Goal: Transaction & Acquisition: Book appointment/travel/reservation

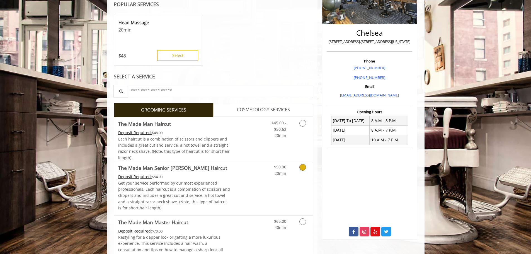
click at [262, 110] on div "Grooming services" at bounding box center [301, 168] width 23 height 15
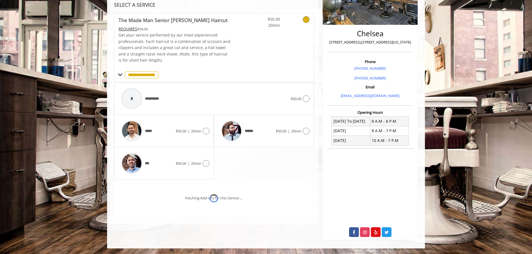
scroll to position [119, 0]
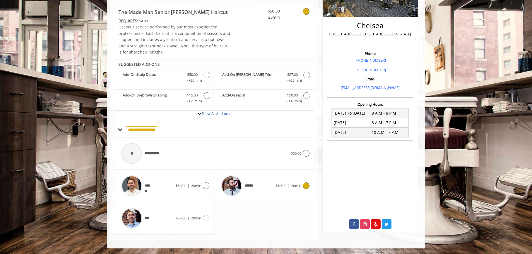
click at [262, 110] on span "$50.00" at bounding box center [281, 185] width 11 height 5
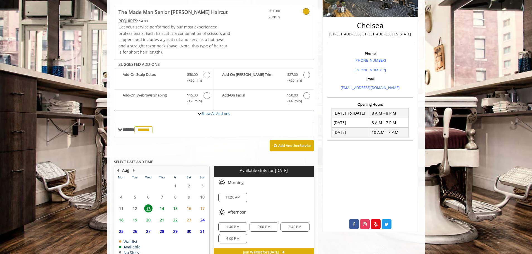
click at [146, 110] on span "27" at bounding box center [148, 231] width 8 height 8
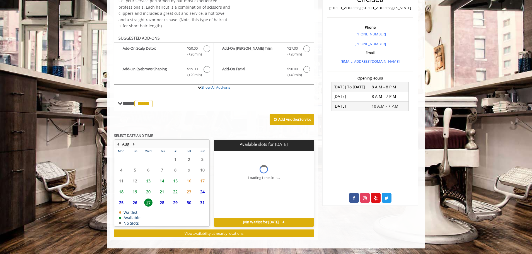
scroll to position [154, 0]
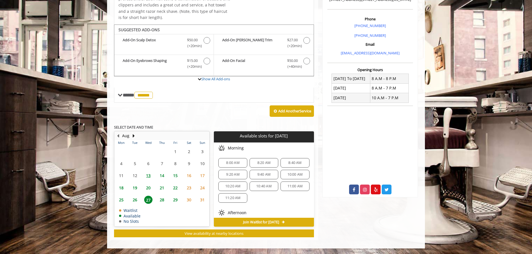
click at [137, 110] on span "26" at bounding box center [135, 200] width 8 height 8
click at [121, 110] on span "25" at bounding box center [121, 200] width 8 height 8
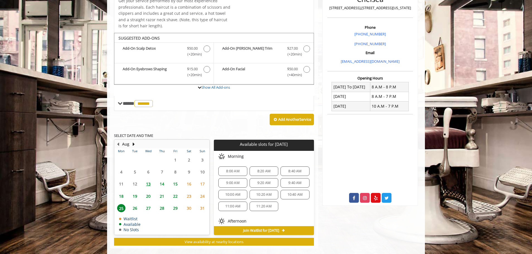
scroll to position [154, 0]
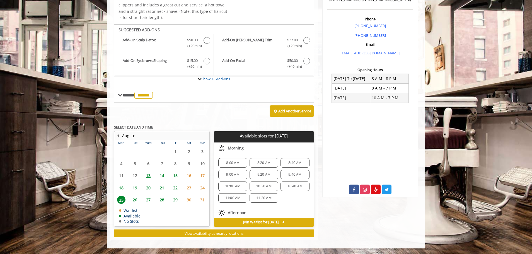
click at [256, 110] on span "10:20 AM" at bounding box center [263, 186] width 15 height 4
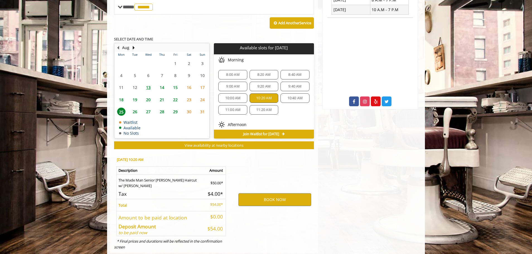
scroll to position [254, 0]
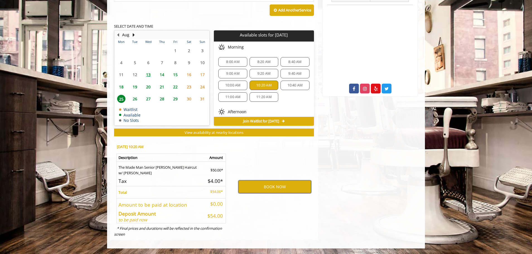
click at [262, 110] on button "BOOK NOW" at bounding box center [274, 186] width 73 height 13
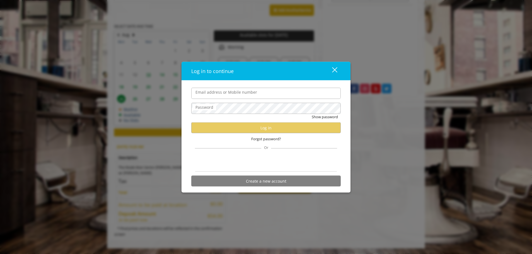
click at [228, 89] on label "Email address or Mobile number" at bounding box center [226, 92] width 67 height 6
click at [228, 87] on input "Email address or Mobile number" at bounding box center [265, 92] width 149 height 11
click at [225, 96] on input "Email address or Mobile number" at bounding box center [265, 92] width 149 height 11
type input "**********"
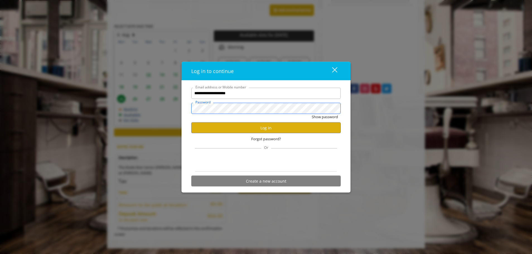
click at [262, 110] on button "Show password" at bounding box center [325, 117] width 26 height 6
click at [237, 110] on button "Log in" at bounding box center [265, 127] width 149 height 11
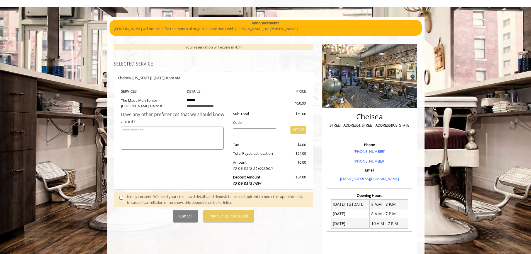
scroll to position [134, 0]
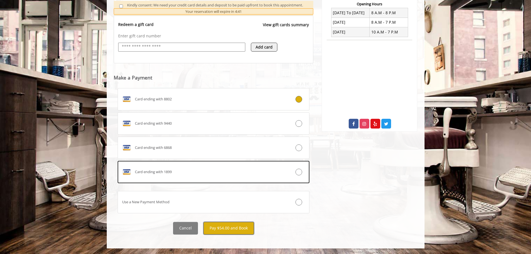
click at [244, 110] on button "Pay $54.00 and Book" at bounding box center [228, 228] width 50 height 13
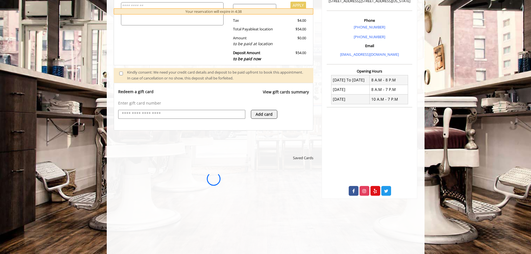
scroll to position [15, 0]
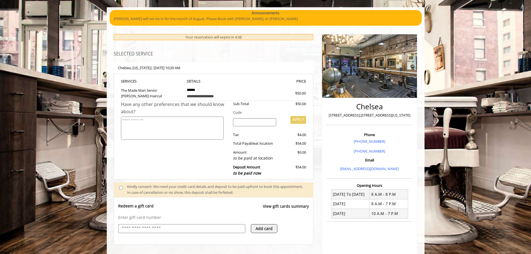
drag, startPoint x: 91, startPoint y: 112, endPoint x: 96, endPoint y: 67, distance: 45.9
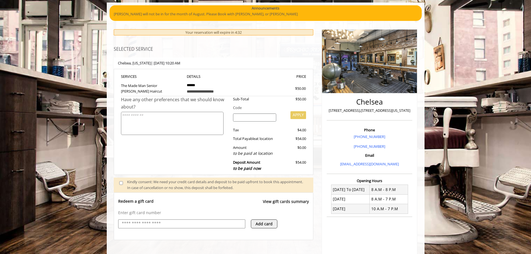
scroll to position [0, 0]
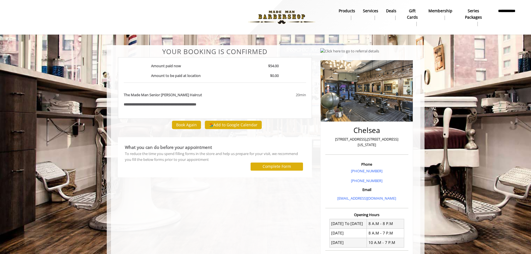
click at [193, 37] on div "**********" at bounding box center [265, 175] width 531 height 350
